Goal: Download file/media

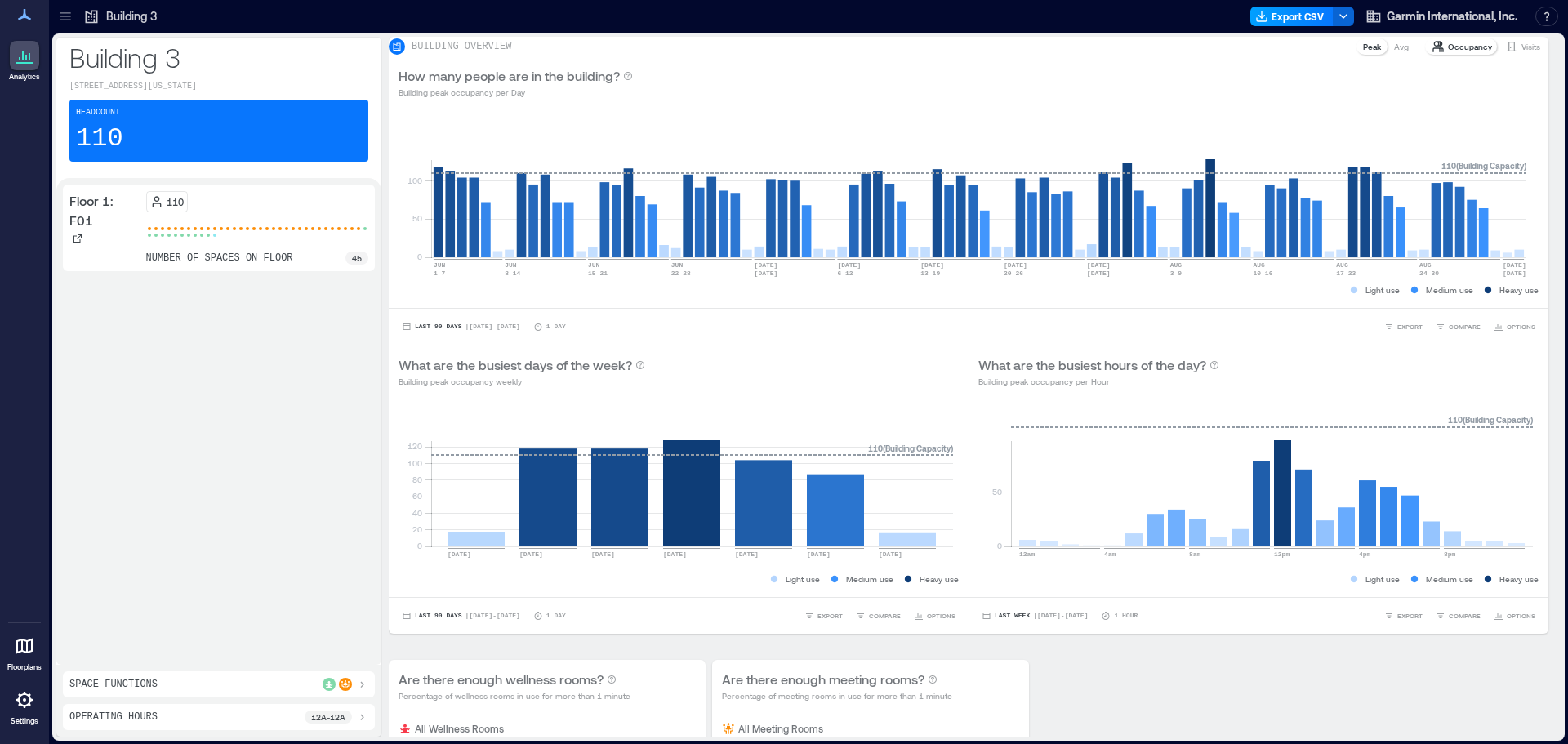
click at [1295, 7] on button "Export CSV" at bounding box center [1292, 17] width 83 height 20
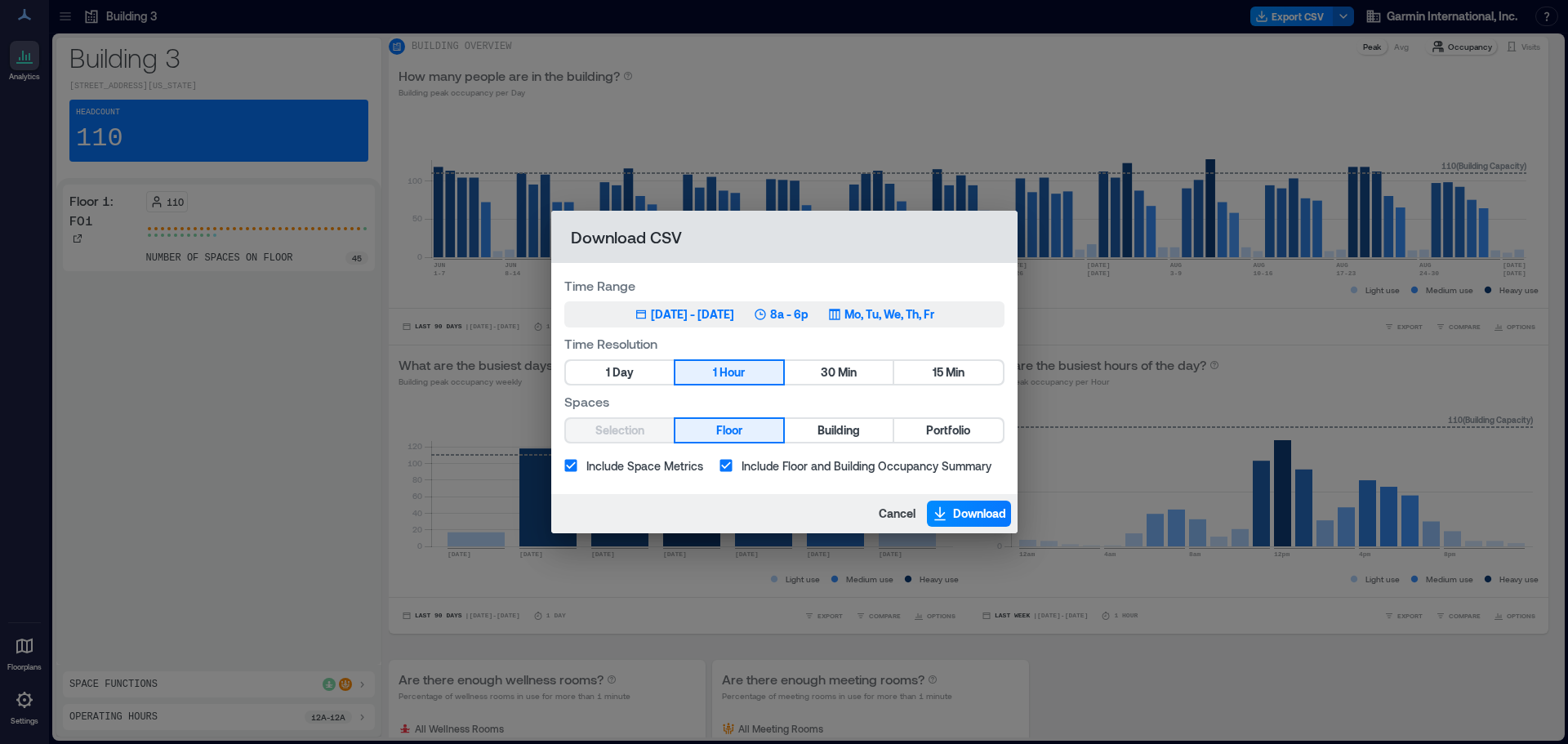
click at [807, 313] on p "8a - 6p" at bounding box center [788, 314] width 38 height 17
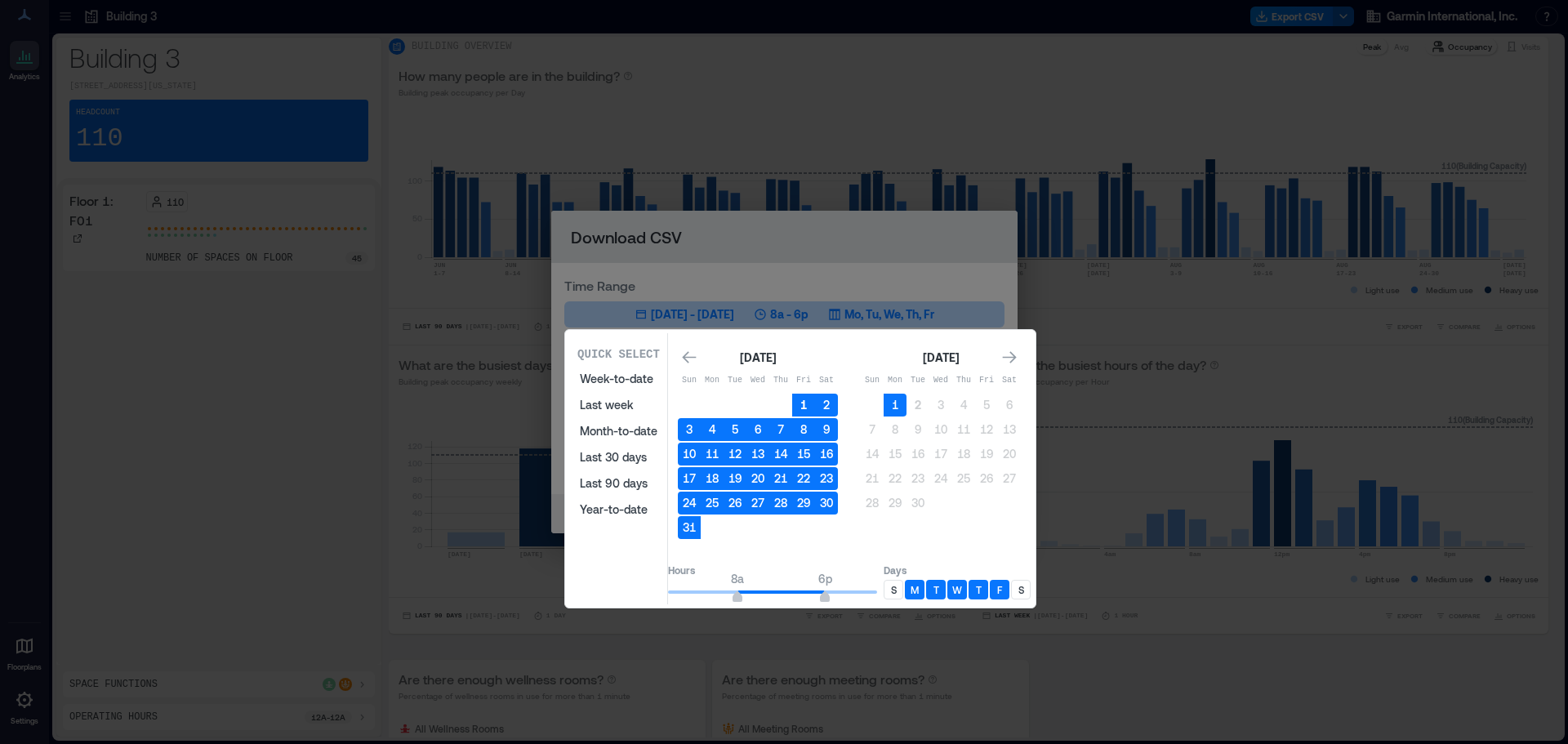
click at [815, 402] on button "1" at bounding box center [803, 405] width 23 height 23
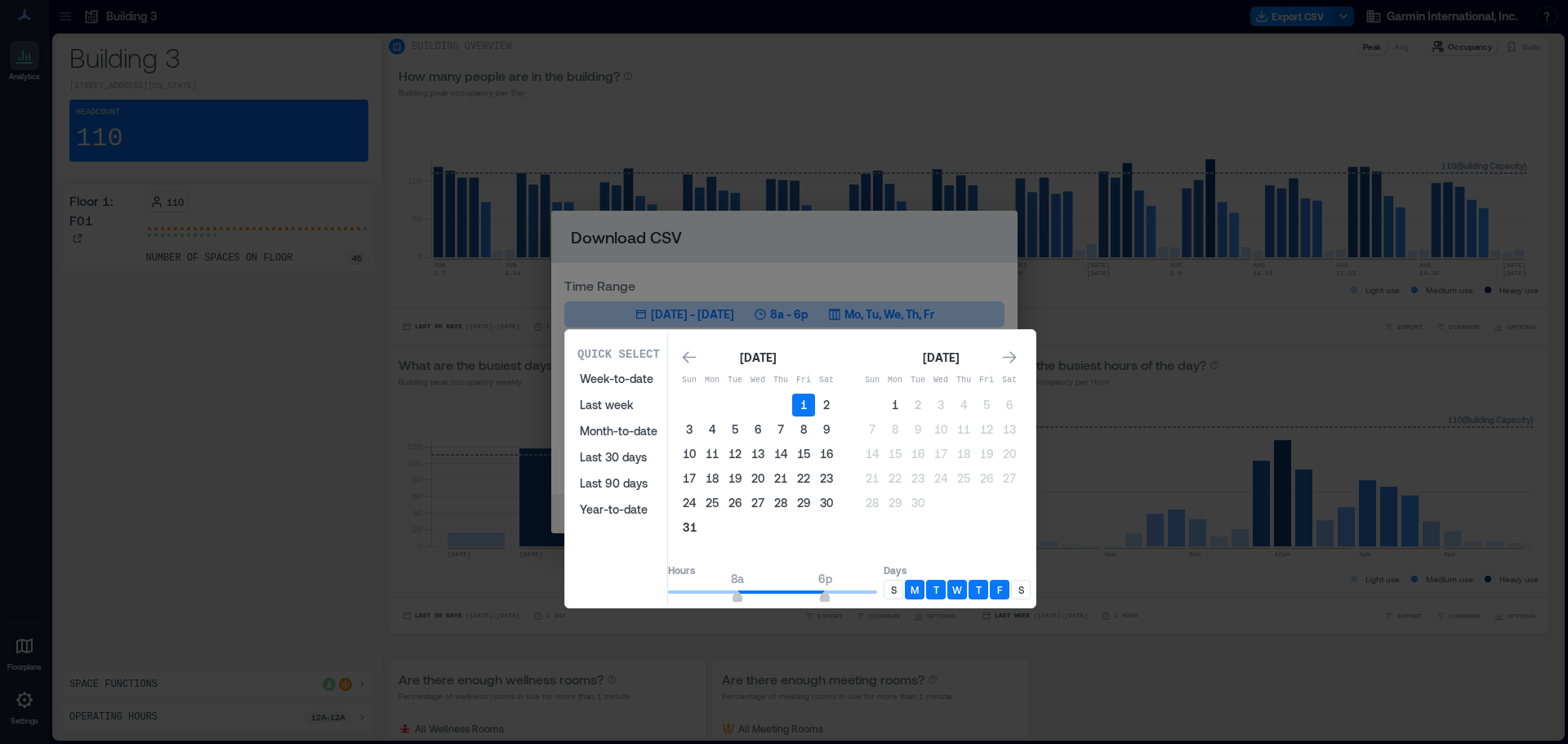
click at [701, 530] on button "31" at bounding box center [689, 527] width 23 height 23
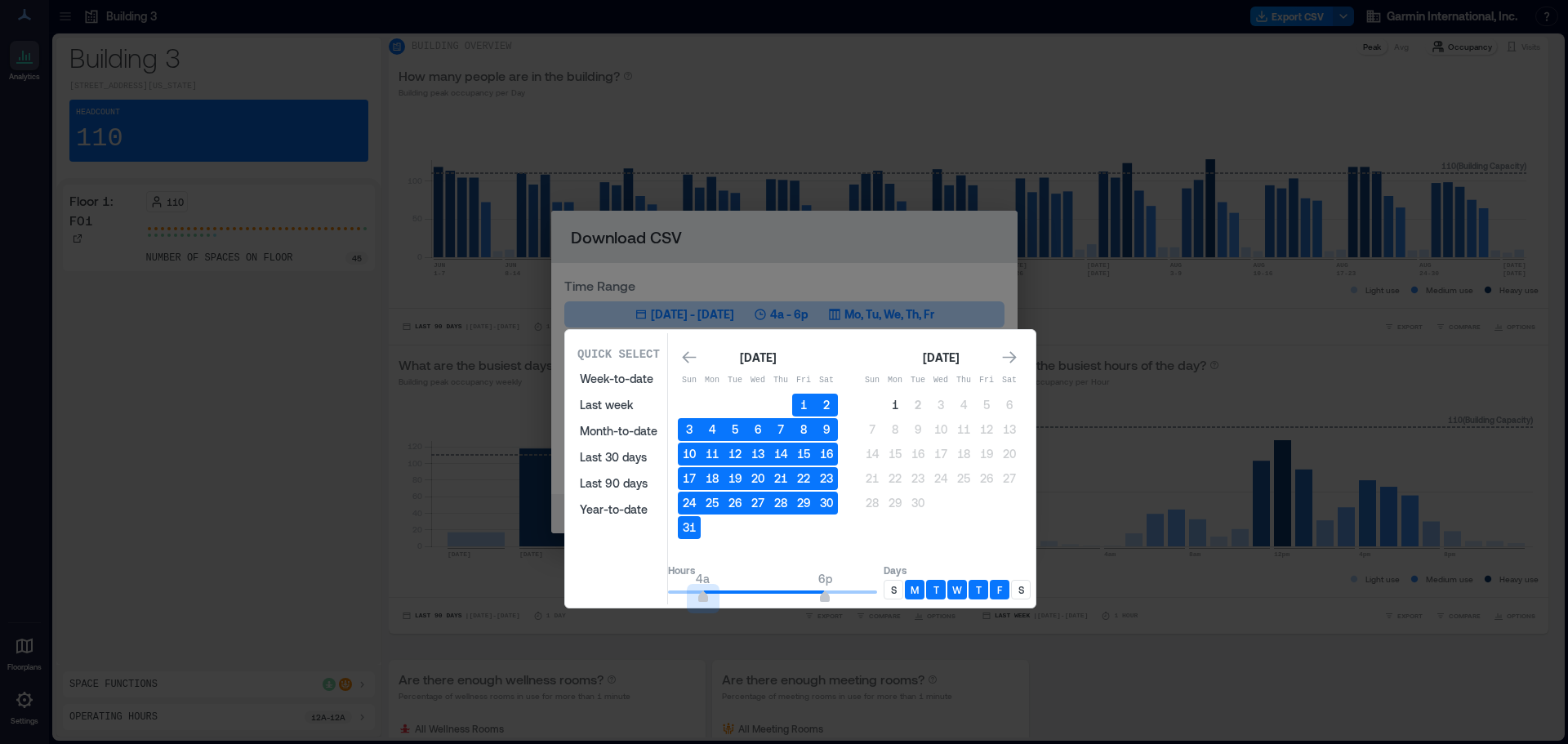
type input "*"
drag, startPoint x: 751, startPoint y: 598, endPoint x: 673, endPoint y: 602, distance: 78.1
click at [654, 598] on div "Quick Select Week-to-date Last week Month-to-date Last 30 days Last 90 days Yea…" at bounding box center [800, 469] width 461 height 271
type input "**"
drag, startPoint x: 908, startPoint y: 595, endPoint x: 918, endPoint y: 595, distance: 10.0
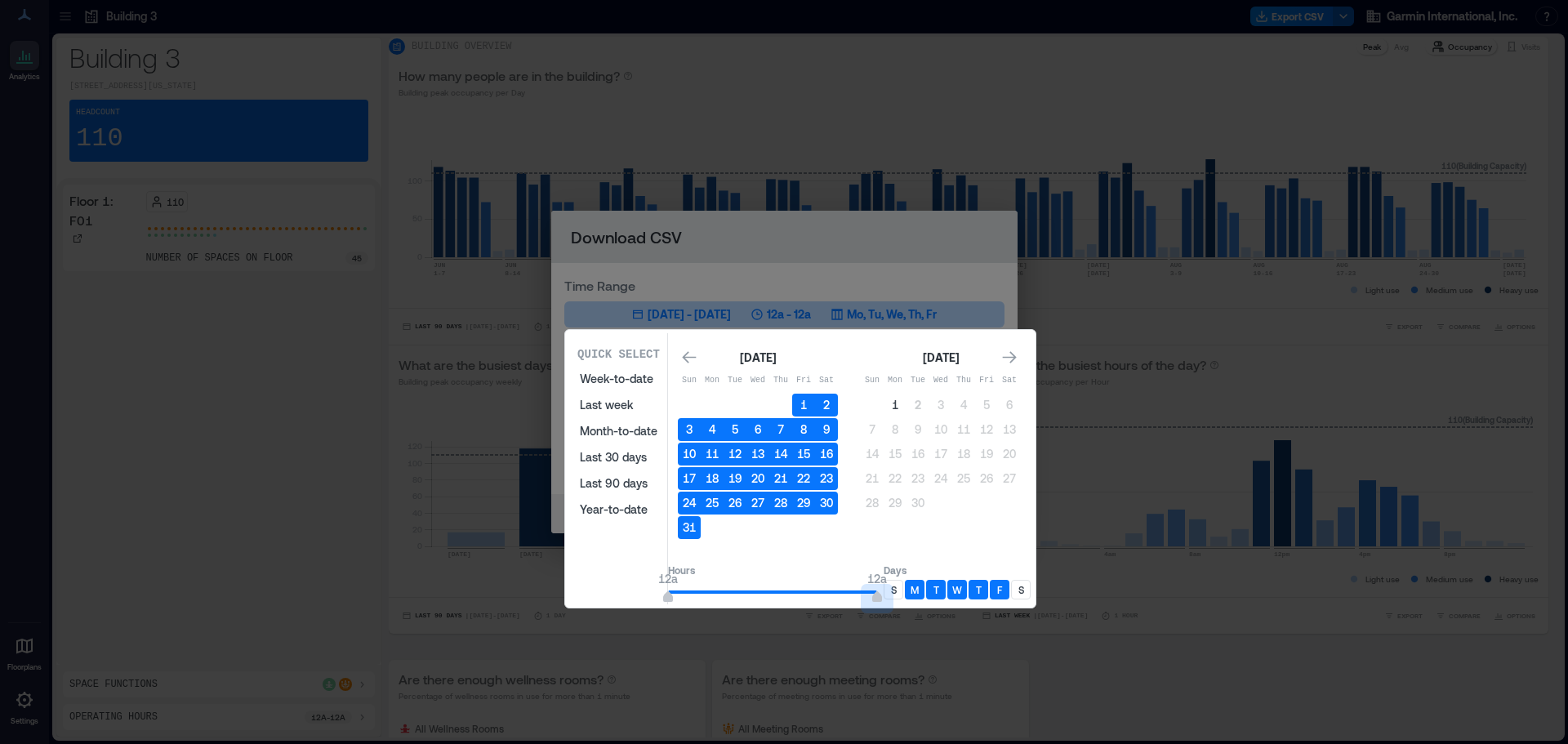
click at [918, 595] on div "Hours 12a 12a Days S M T W T F S" at bounding box center [849, 580] width 362 height 47
click at [925, 589] on div "M" at bounding box center [915, 589] width 20 height 20
drag, startPoint x: 949, startPoint y: 591, endPoint x: 969, endPoint y: 596, distance: 20.6
click at [945, 591] on div "T" at bounding box center [935, 589] width 20 height 20
click at [962, 596] on p "W" at bounding box center [957, 589] width 10 height 13
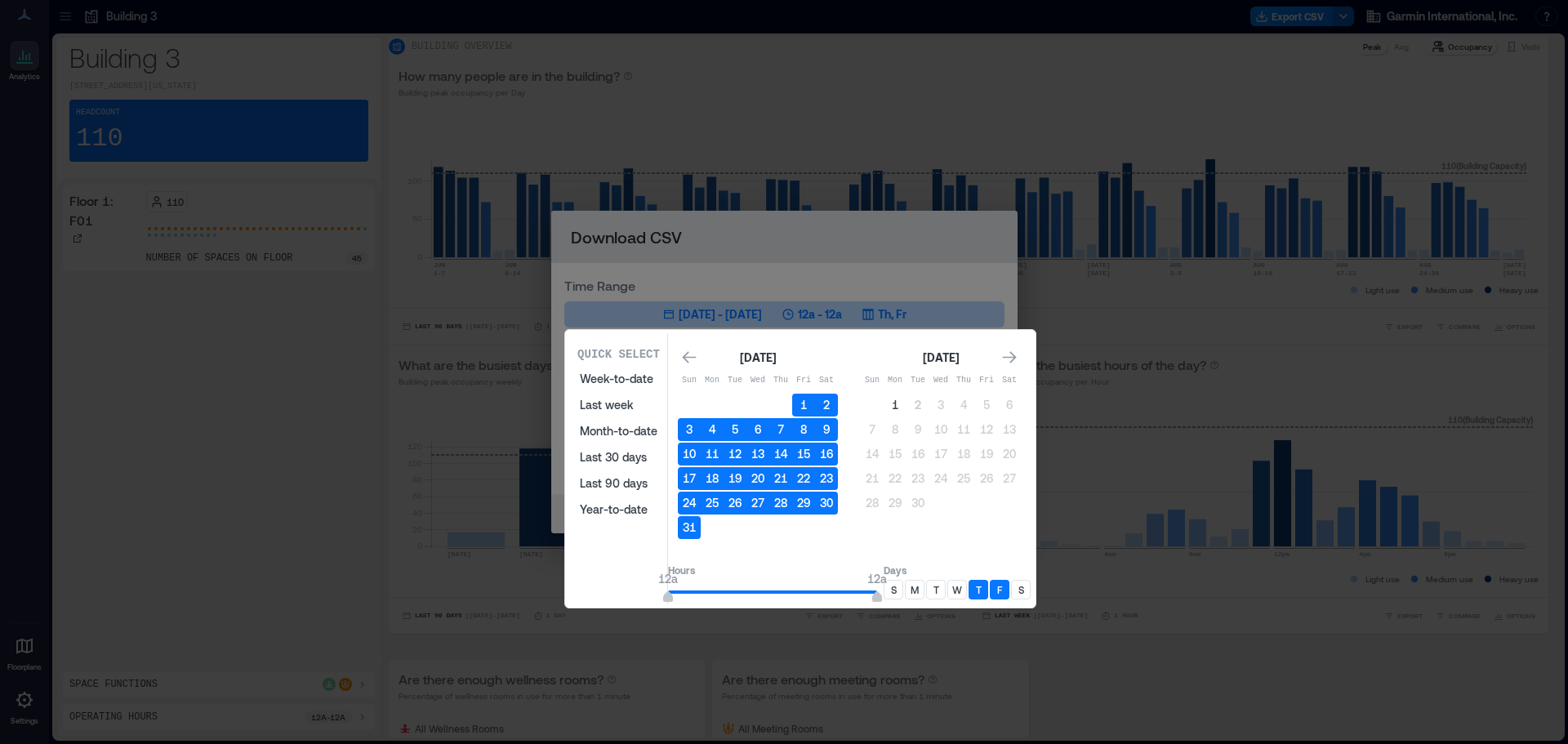
click at [982, 591] on p "T" at bounding box center [979, 589] width 6 height 13
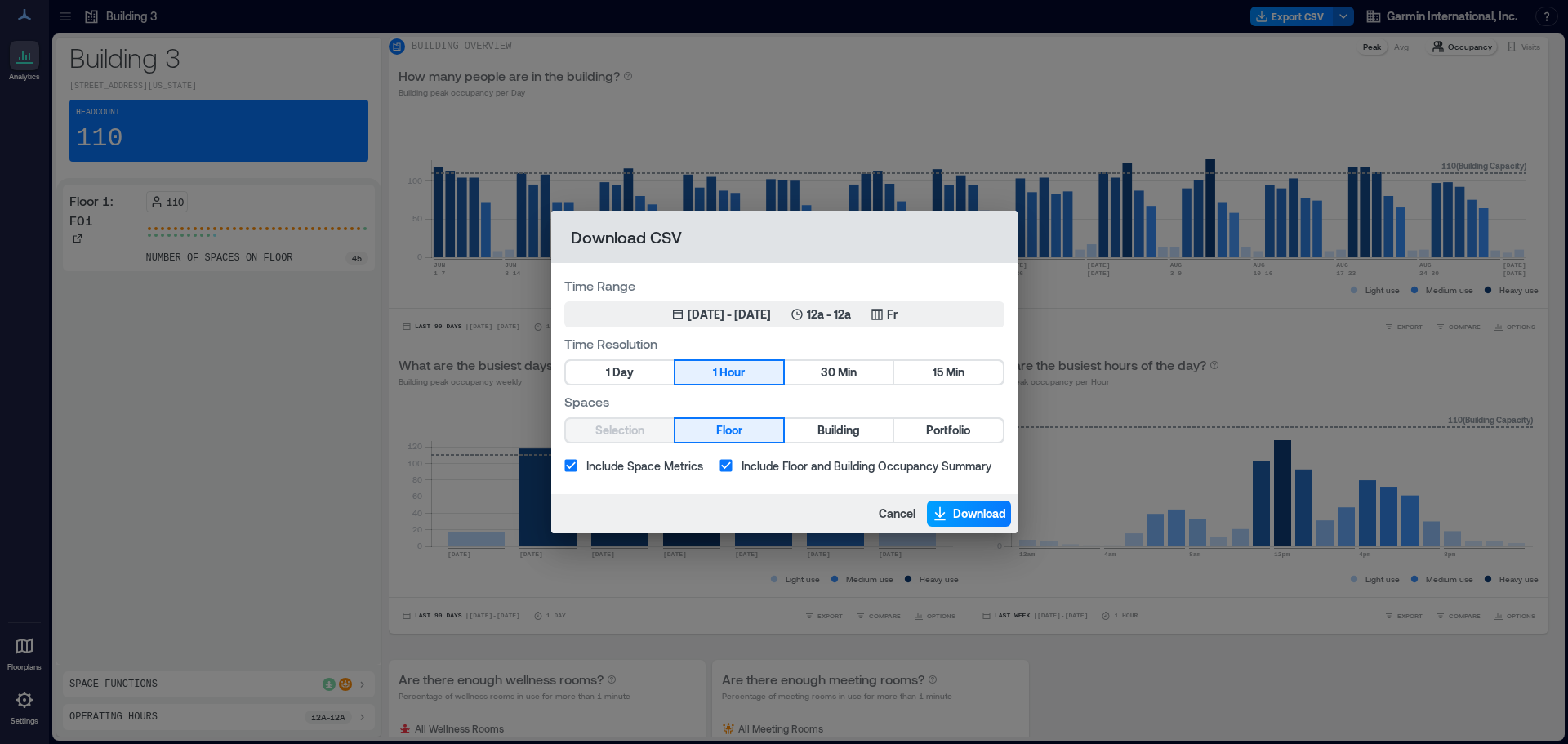
click at [961, 504] on button "Download" at bounding box center [968, 513] width 84 height 26
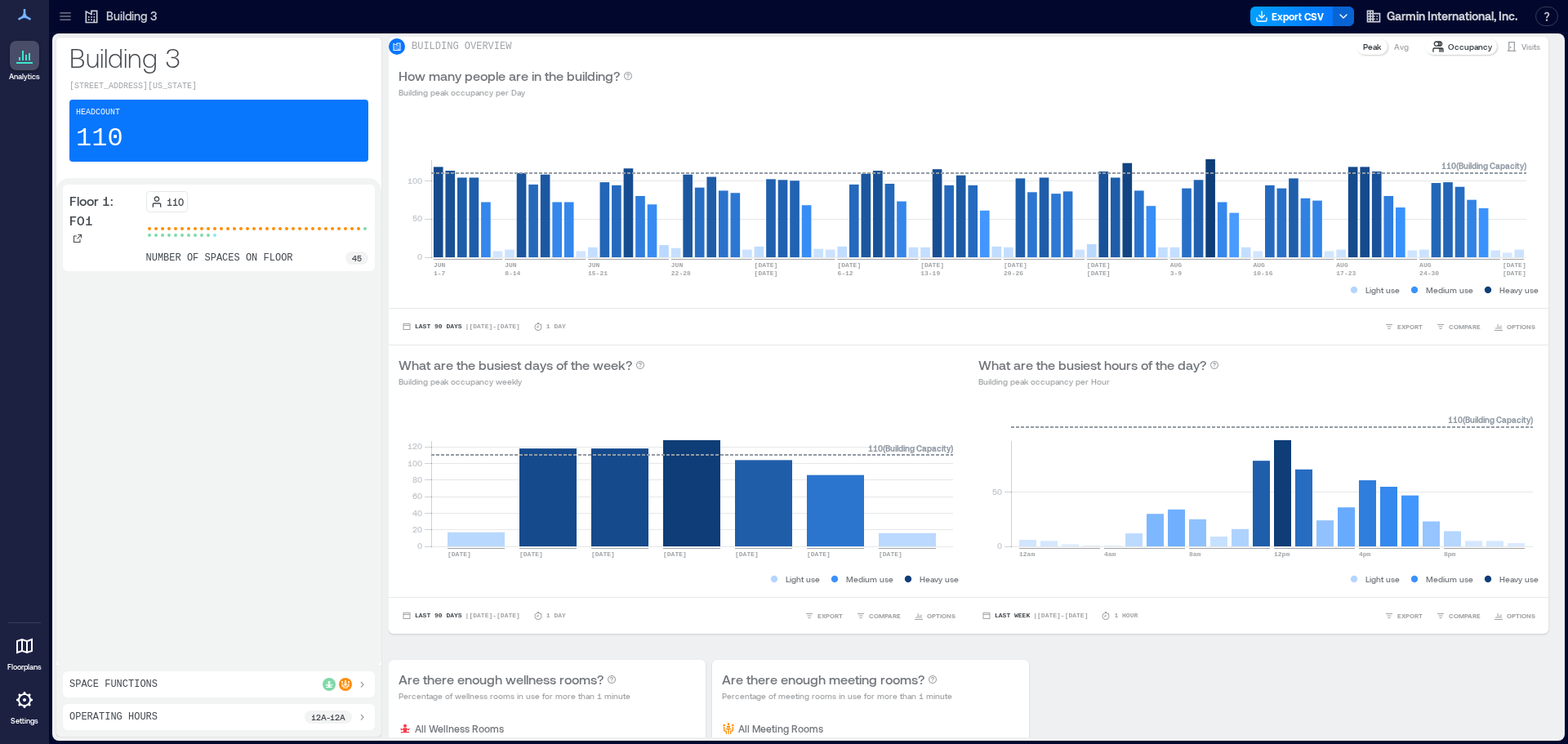
click at [1282, 9] on button "Export CSV" at bounding box center [1292, 17] width 83 height 20
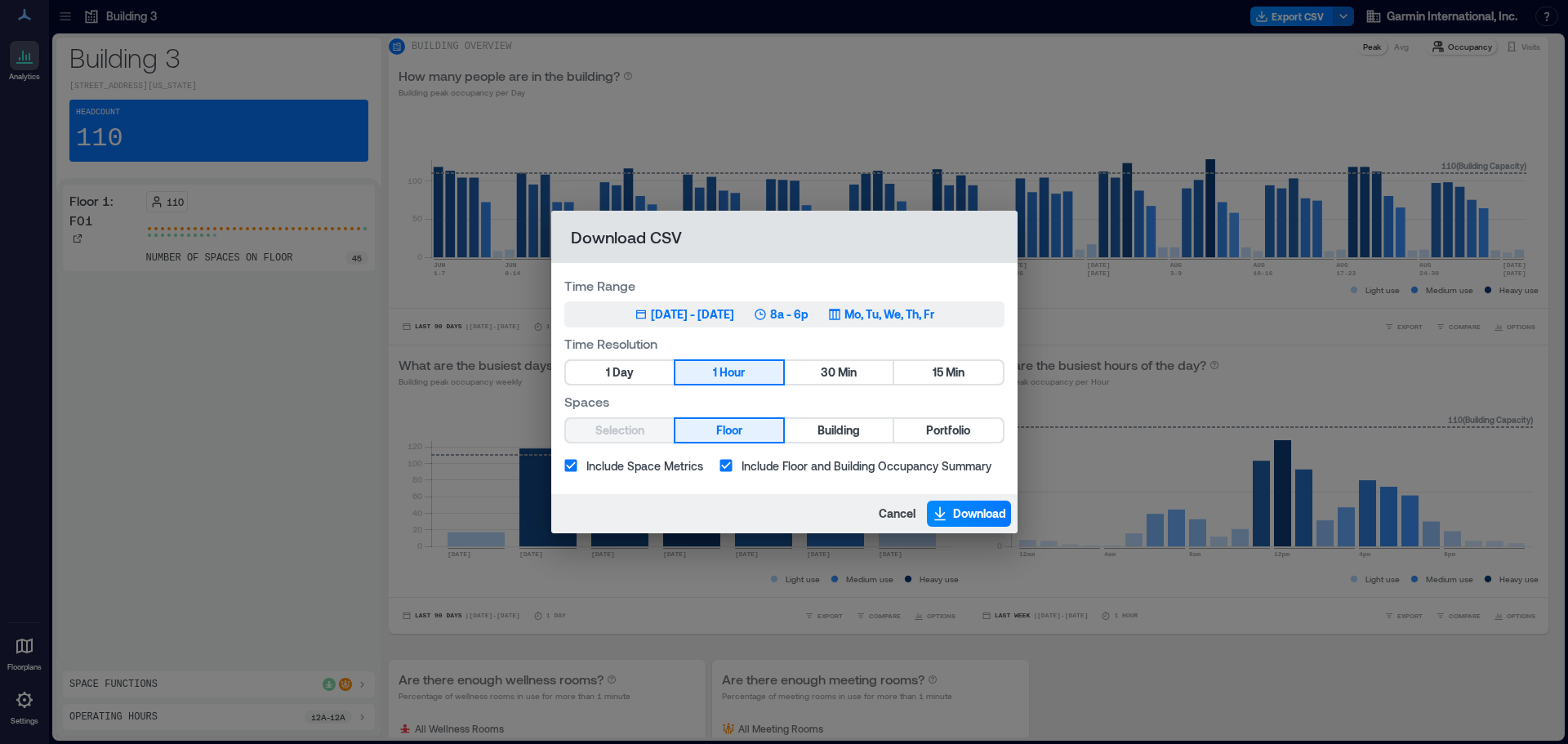
click at [731, 309] on div "[DATE] - [DATE]" at bounding box center [692, 314] width 83 height 17
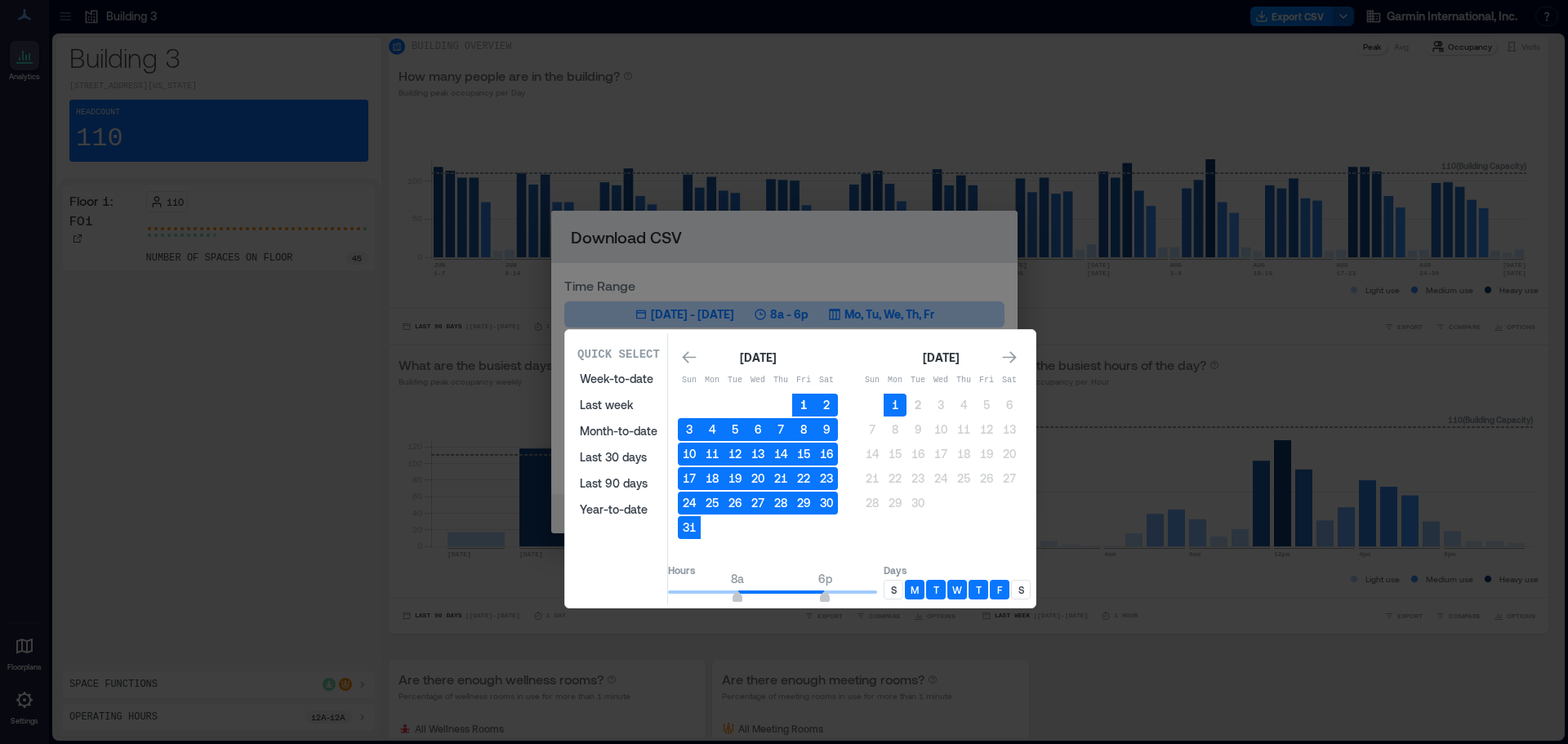
click at [813, 399] on button "1" at bounding box center [803, 405] width 23 height 23
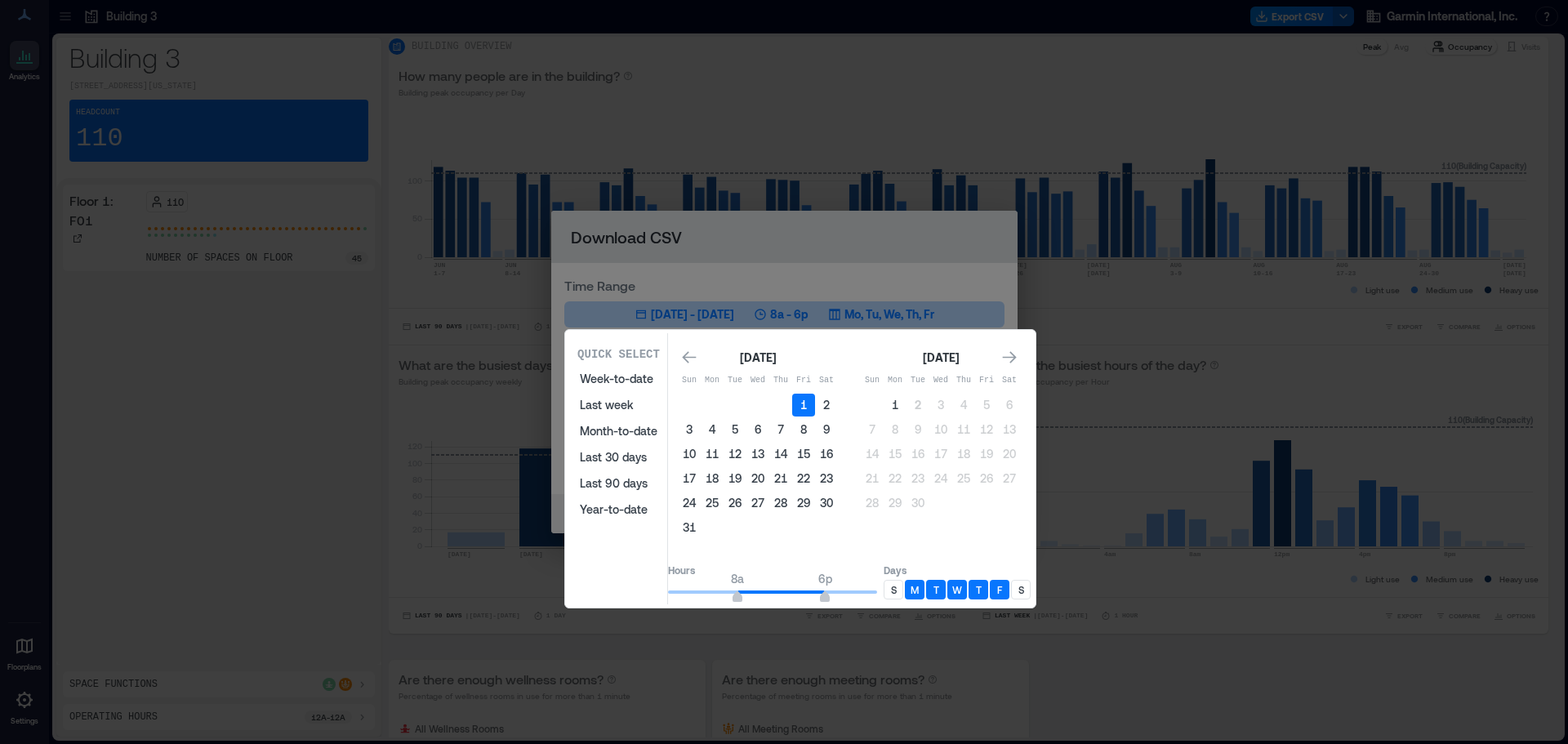
click at [701, 526] on button "31" at bounding box center [689, 527] width 23 height 23
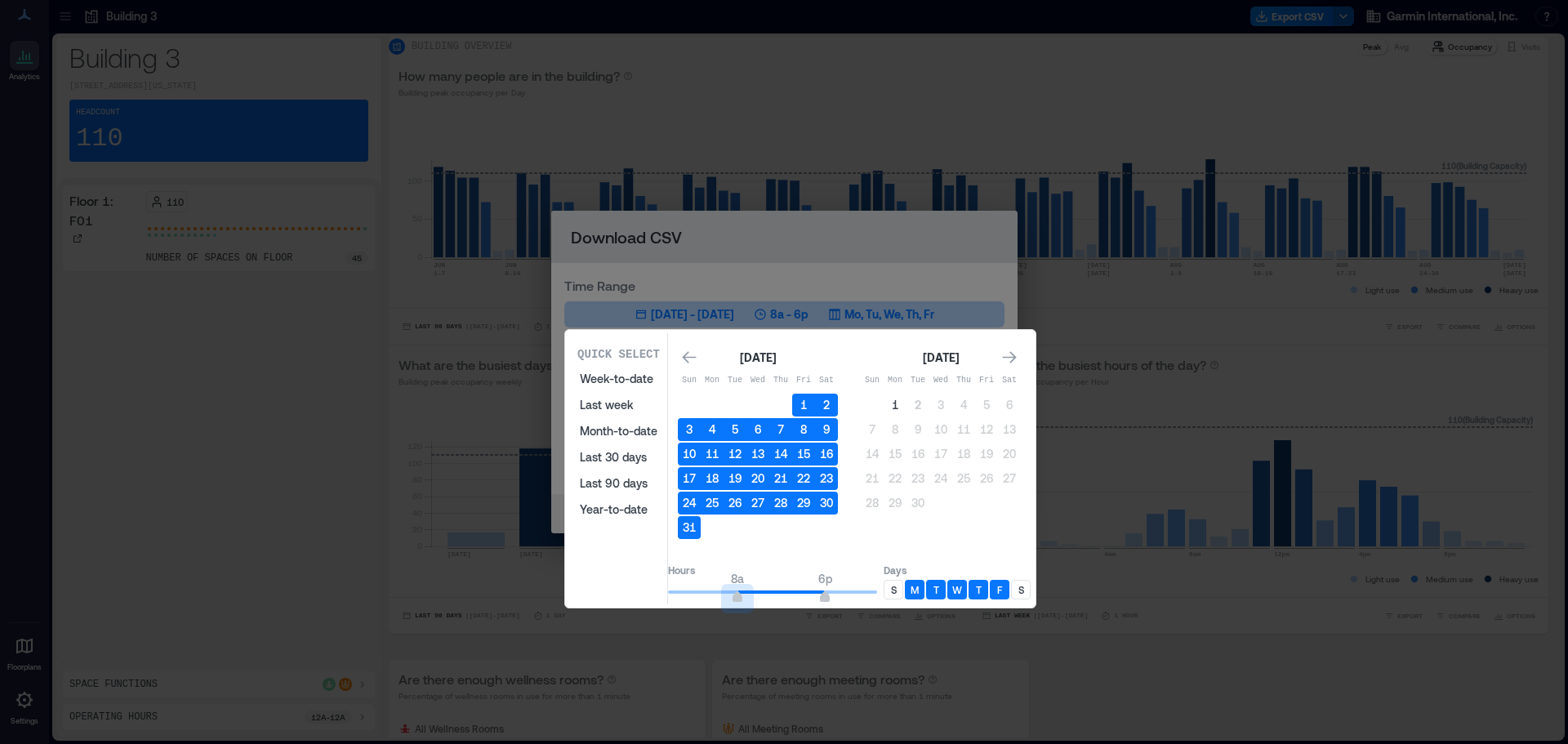
type input "*"
drag, startPoint x: 753, startPoint y: 599, endPoint x: 625, endPoint y: 593, distance: 128.1
click at [623, 594] on div "Quick Select Week-to-date Last week Month-to-date Last 30 days Last 90 days Yea…" at bounding box center [800, 469] width 461 height 271
type input "**"
drag, startPoint x: 874, startPoint y: 599, endPoint x: 931, endPoint y: 599, distance: 57.0
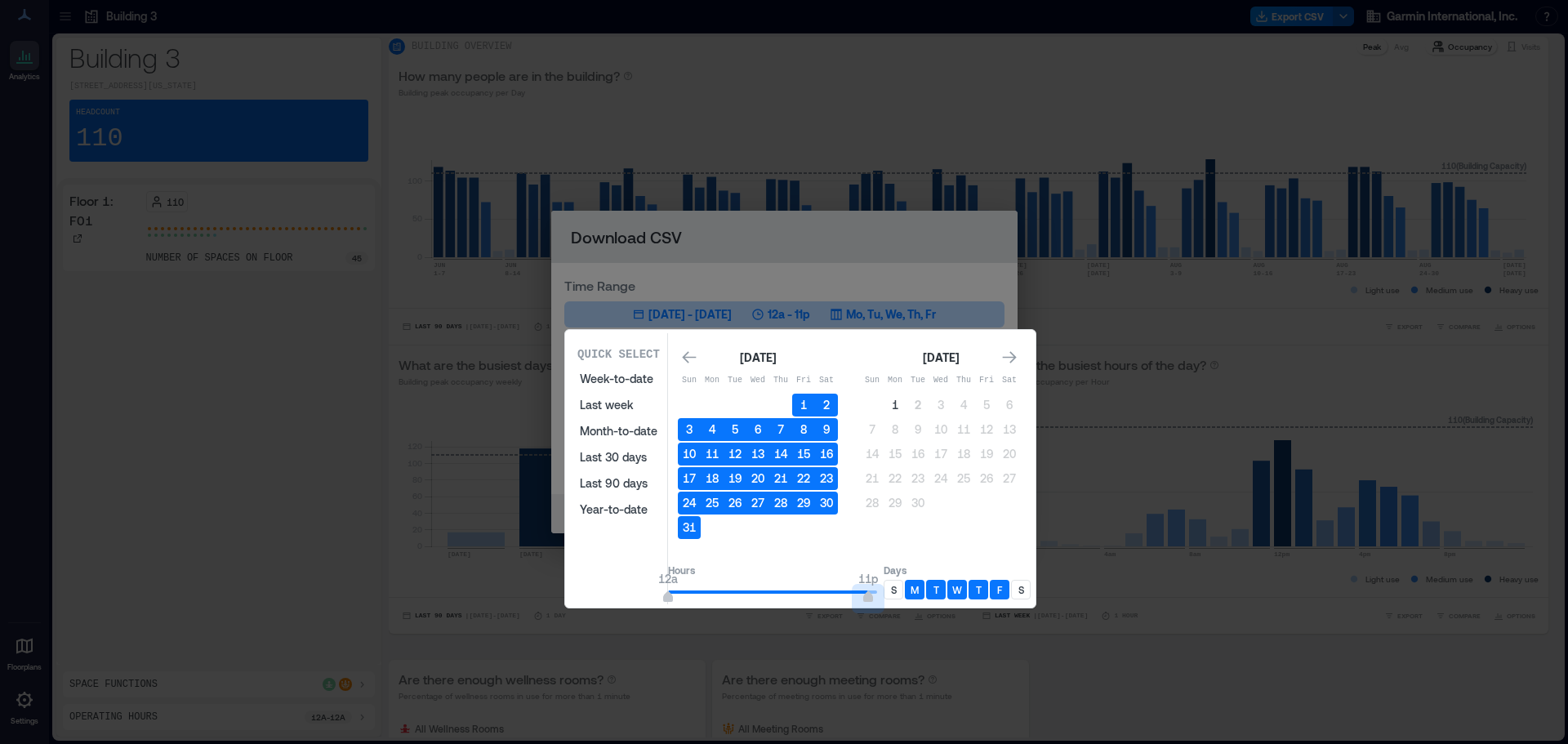
click at [931, 599] on div "Hours 12a 11p Days S M T W T F S" at bounding box center [849, 580] width 362 height 47
click at [919, 591] on p "M" at bounding box center [915, 589] width 8 height 13
drag, startPoint x: 951, startPoint y: 589, endPoint x: 971, endPoint y: 595, distance: 20.9
click at [945, 589] on div "T" at bounding box center [935, 589] width 20 height 20
click at [967, 594] on div "W" at bounding box center [957, 589] width 20 height 20
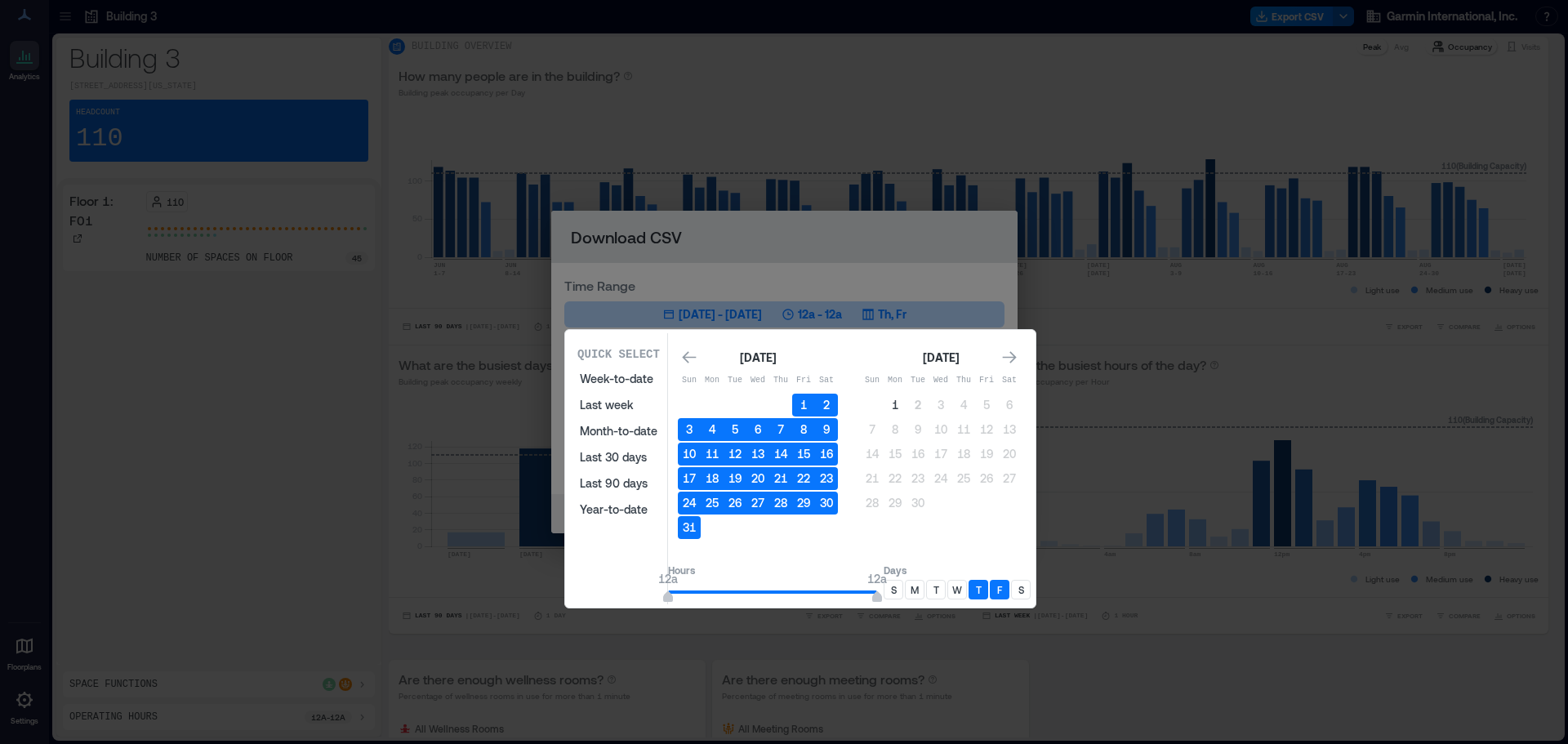
click at [988, 590] on div "T" at bounding box center [978, 589] width 20 height 20
click at [1002, 591] on p "F" at bounding box center [999, 589] width 5 height 13
click at [1024, 590] on p "S" at bounding box center [1021, 589] width 6 height 13
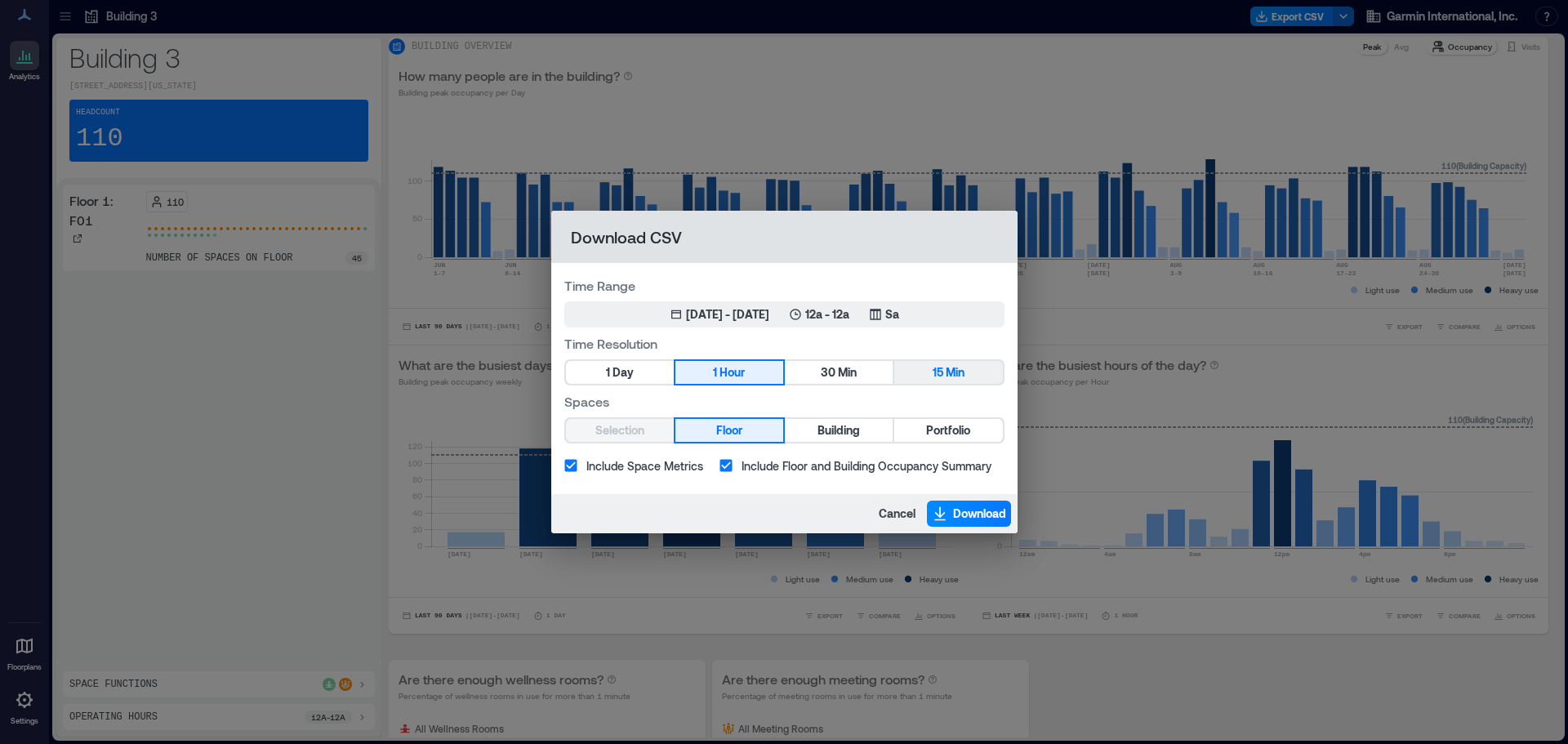
drag, startPoint x: 890, startPoint y: 254, endPoint x: 953, endPoint y: 381, distance: 141.8
click at [953, 517] on span "Download" at bounding box center [980, 513] width 53 height 17
